Goal: Find specific page/section: Find specific page/section

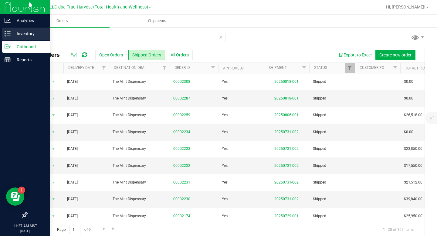
click at [7, 37] on div "Inventory" at bounding box center [26, 34] width 48 height 12
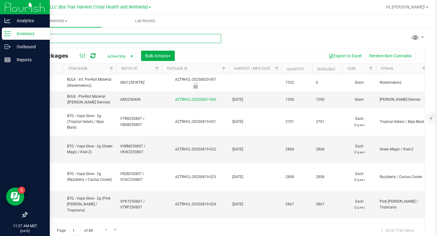
click at [78, 39] on input "text" at bounding box center [124, 38] width 194 height 9
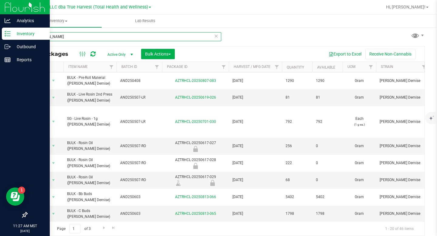
drag, startPoint x: 62, startPoint y: 35, endPoint x: 35, endPoint y: 32, distance: 26.2
click at [35, 32] on input "[PERSON_NAME]" at bounding box center [124, 36] width 194 height 9
type input "wedding pie"
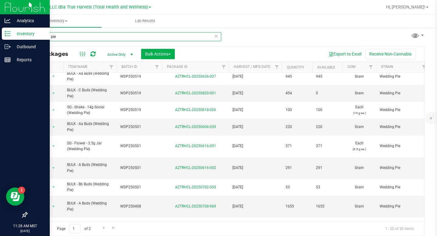
scroll to position [171, 0]
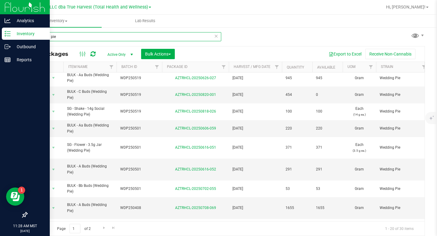
drag, startPoint x: 57, startPoint y: 38, endPoint x: 26, endPoint y: 37, distance: 30.9
click at [26, 37] on div "wedding pie All Packages Active Only Active Only Lab Samples Locked All Bulk Ac…" at bounding box center [226, 117] width 422 height 185
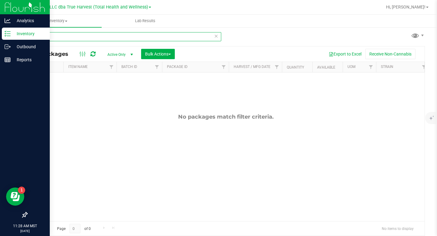
type input "purple"
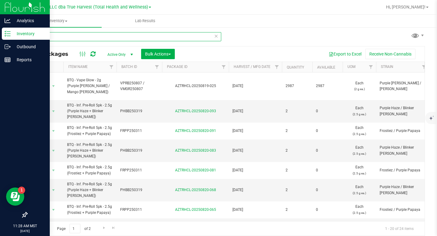
click at [219, 36] on input "purple" at bounding box center [124, 36] width 194 height 9
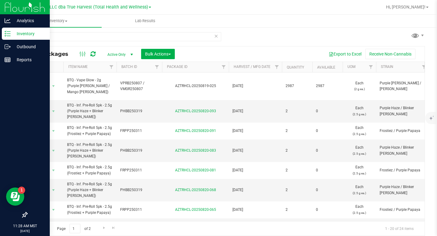
click at [216, 36] on icon at bounding box center [216, 35] width 4 height 7
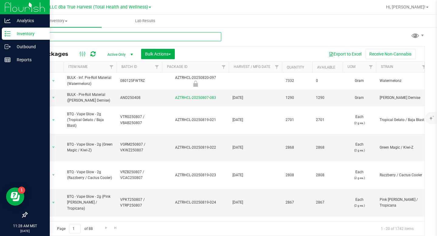
click at [188, 39] on input "text" at bounding box center [124, 36] width 194 height 9
type input "pop"
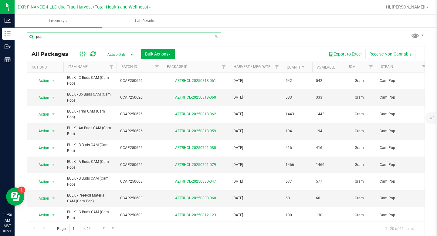
drag, startPoint x: 53, startPoint y: 37, endPoint x: 30, endPoint y: 31, distance: 24.0
click at [30, 31] on div "pop" at bounding box center [126, 36] width 199 height 19
type input "exotic"
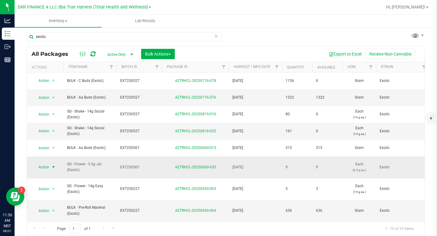
click at [52, 165] on span "select" at bounding box center [53, 167] width 5 height 5
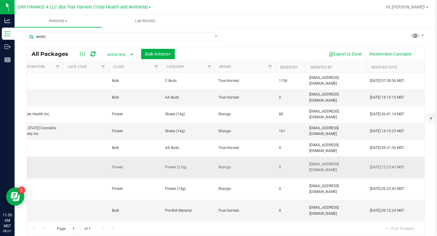
scroll to position [0, 645]
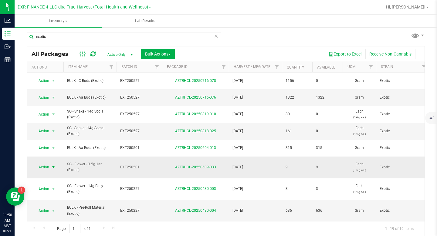
click at [50, 163] on span "select" at bounding box center [54, 167] width 8 height 8
